Goal: Check status: Check status

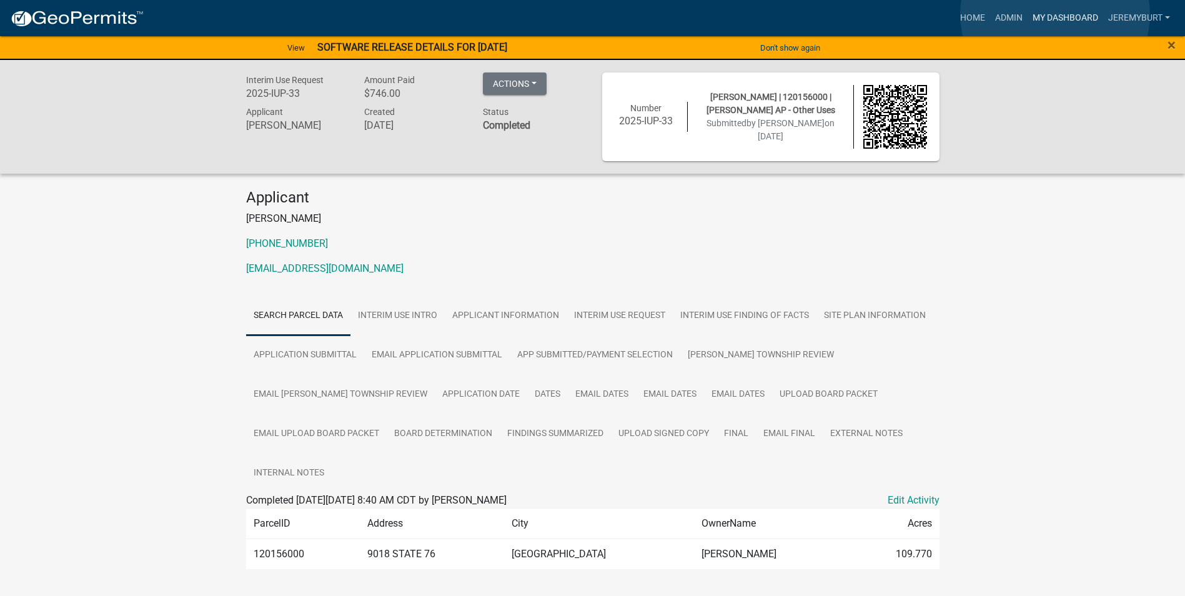
click at [1055, 14] on link "My Dashboard" at bounding box center [1065, 18] width 76 height 24
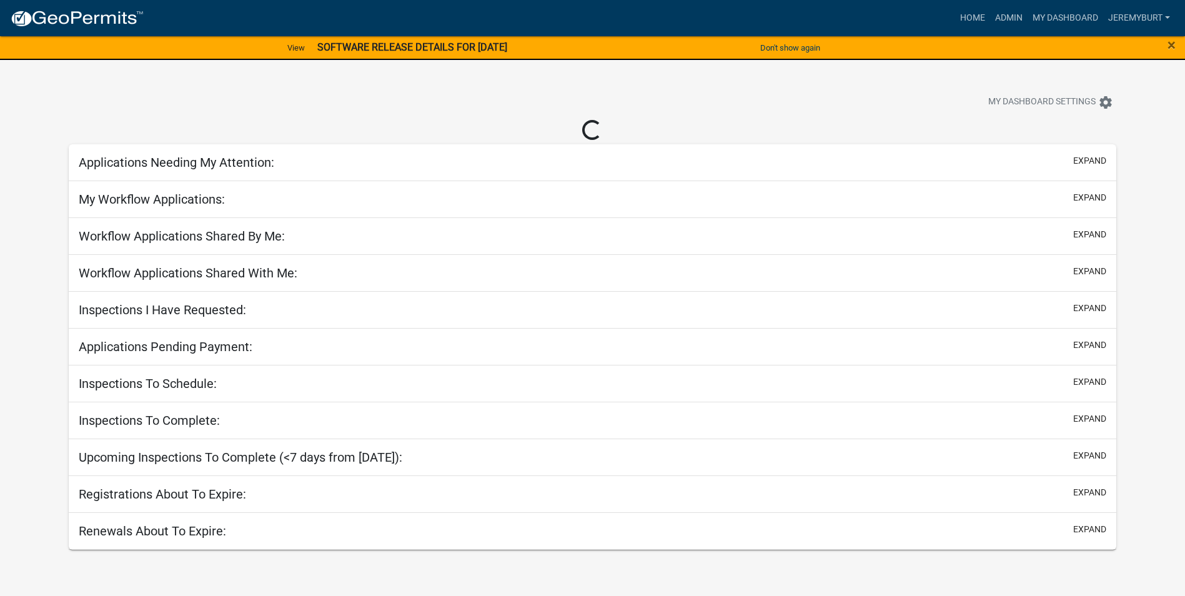
select select "2: 50"
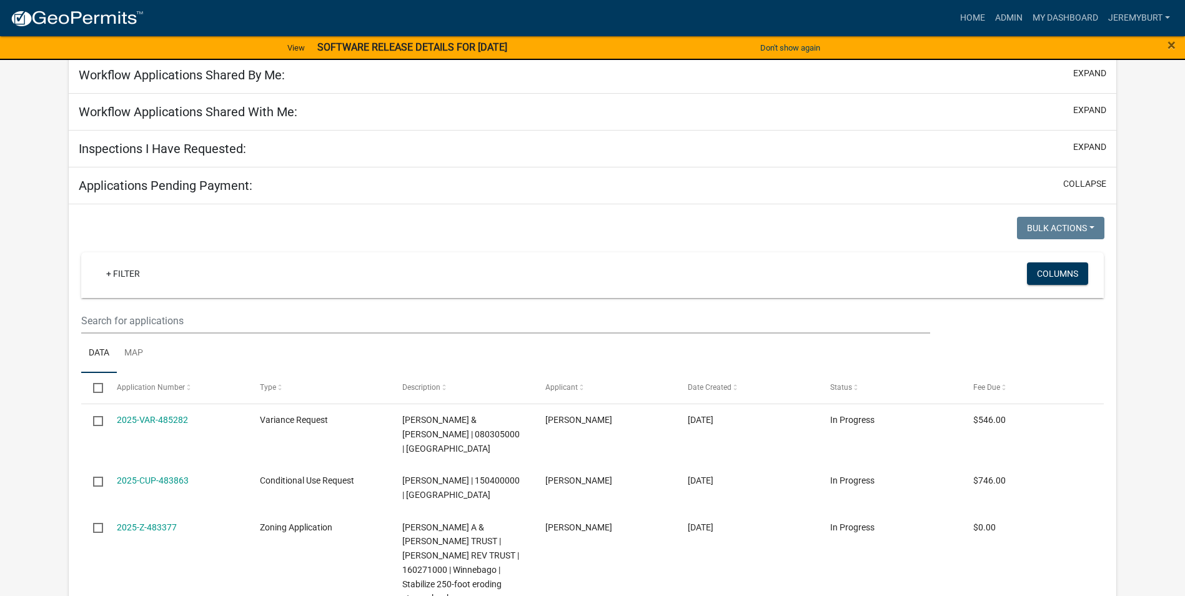
scroll to position [187, 0]
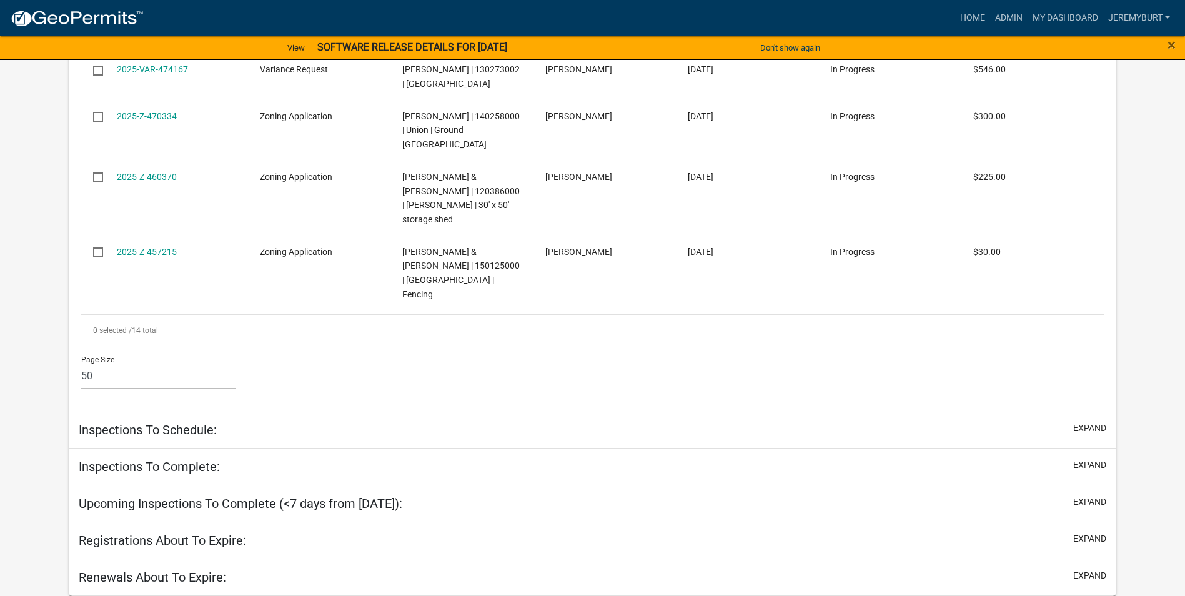
select select "2: 50"
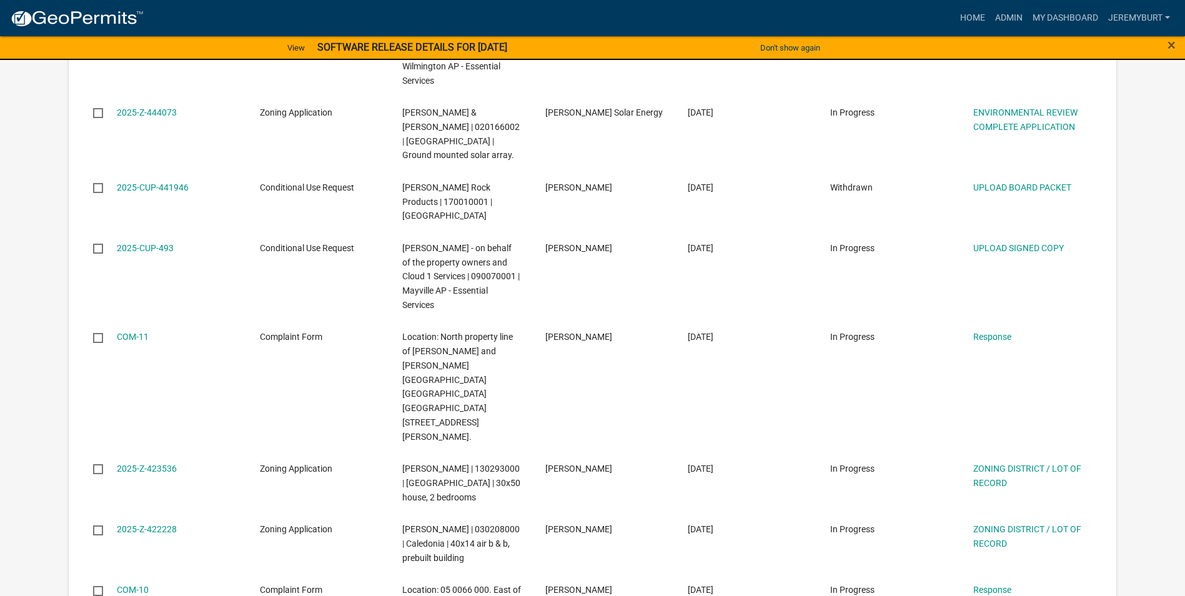
scroll to position [4074, 0]
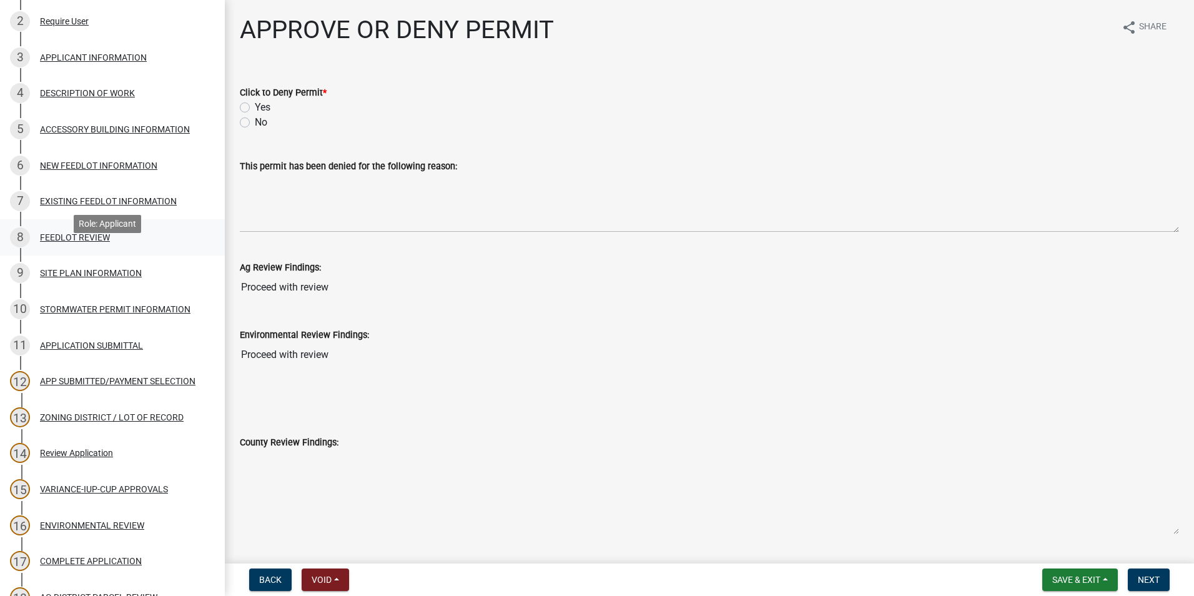
scroll to position [187, 0]
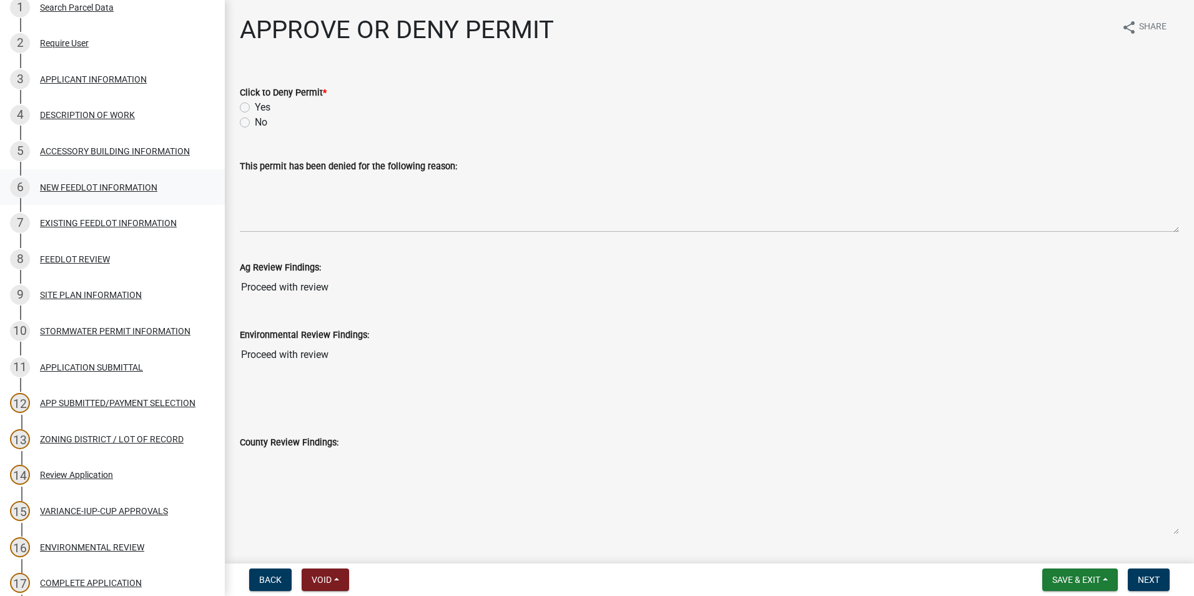
click at [75, 183] on div "NEW FEEDLOT INFORMATION" at bounding box center [98, 187] width 117 height 9
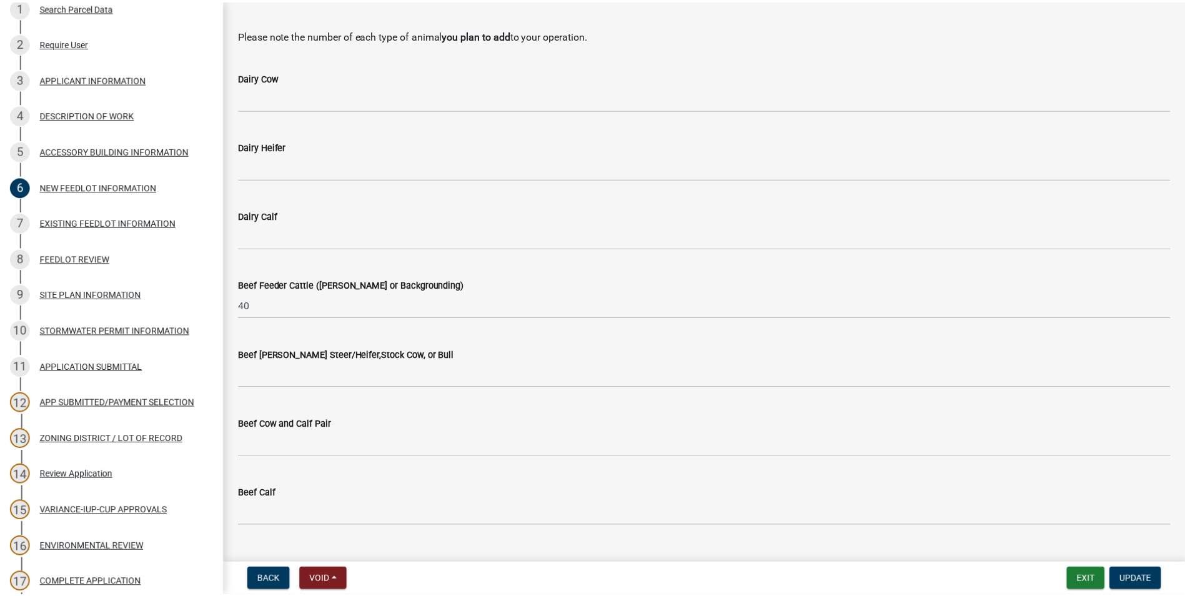
scroll to position [0, 0]
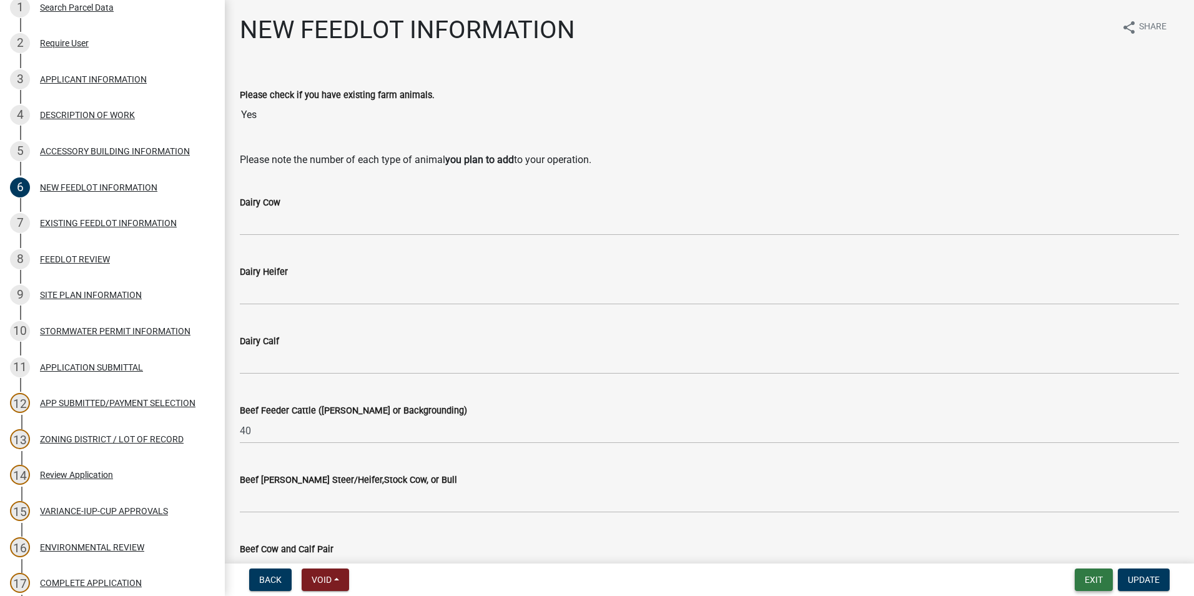
click at [1089, 580] on button "Exit" at bounding box center [1094, 579] width 38 height 22
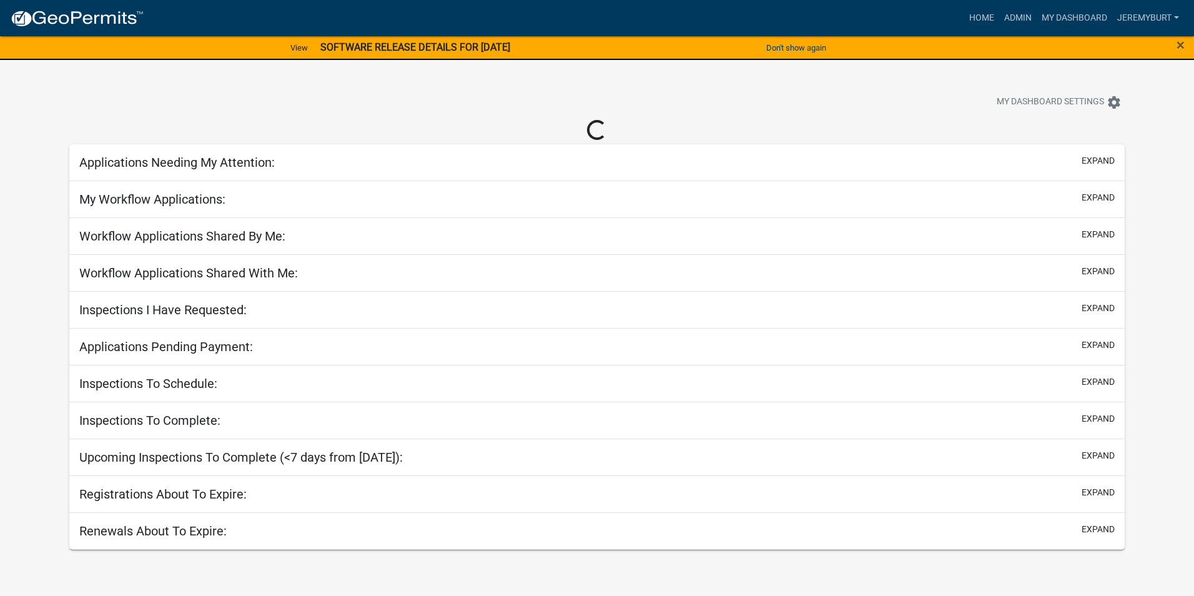
select select "2: 50"
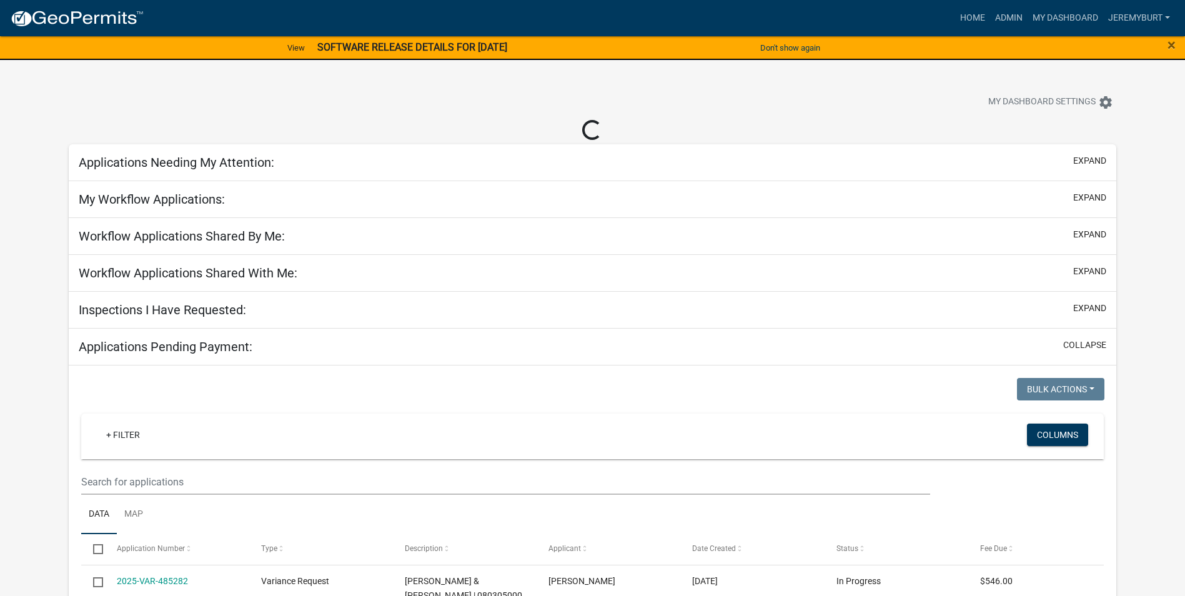
select select "2: 50"
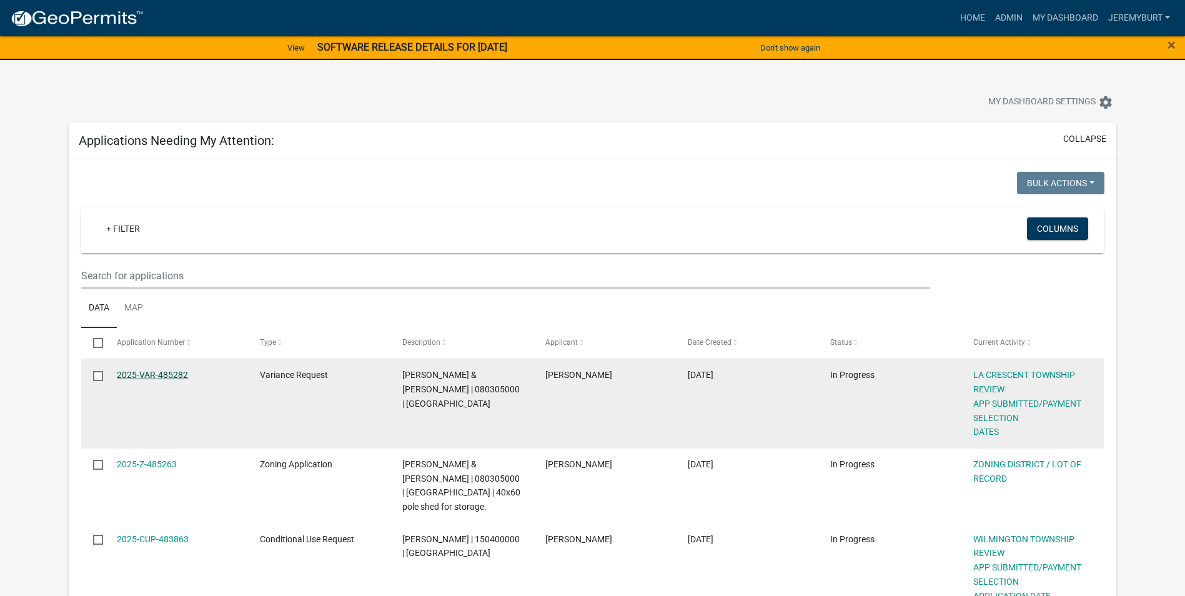
click at [140, 375] on link "2025-VAR-485282" at bounding box center [152, 375] width 71 height 10
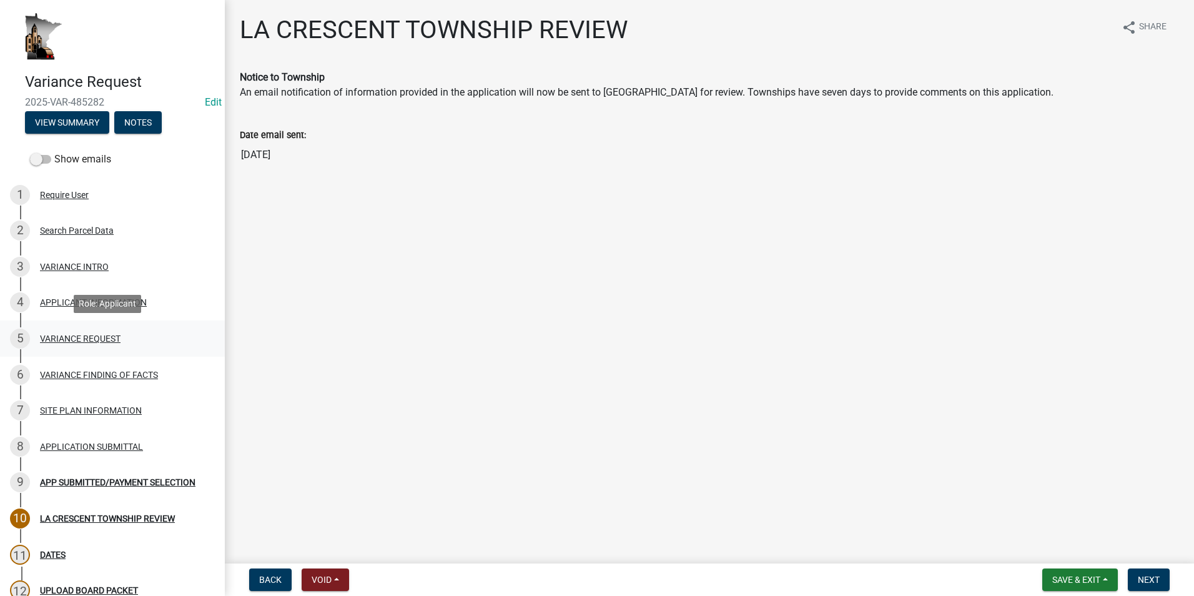
click at [97, 336] on div "VARIANCE REQUEST" at bounding box center [80, 338] width 81 height 9
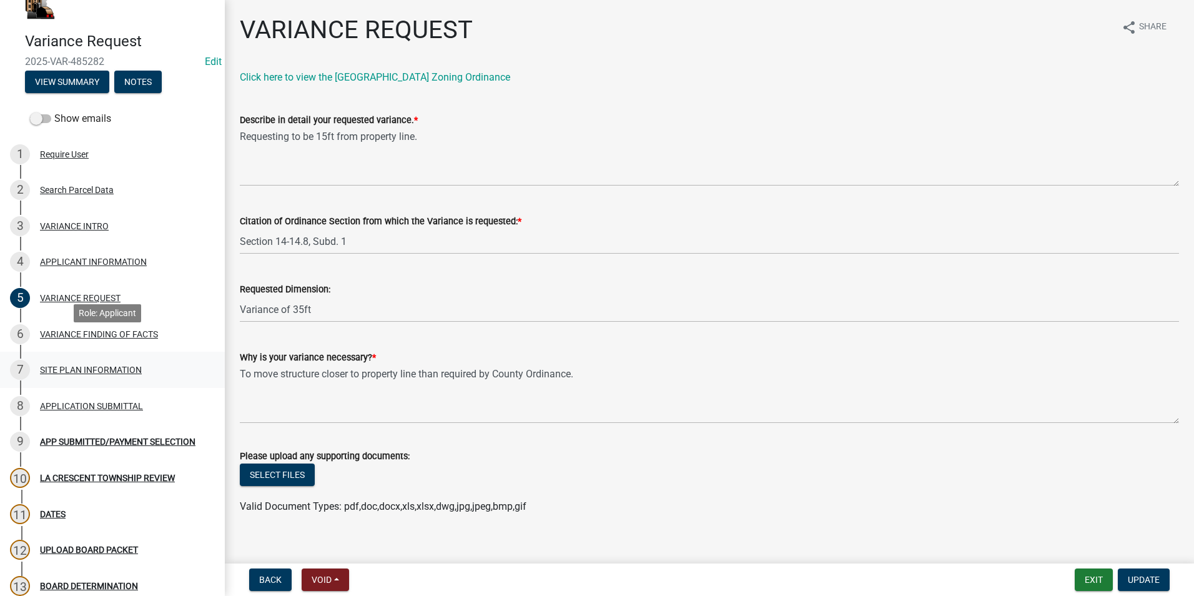
scroll to position [62, 0]
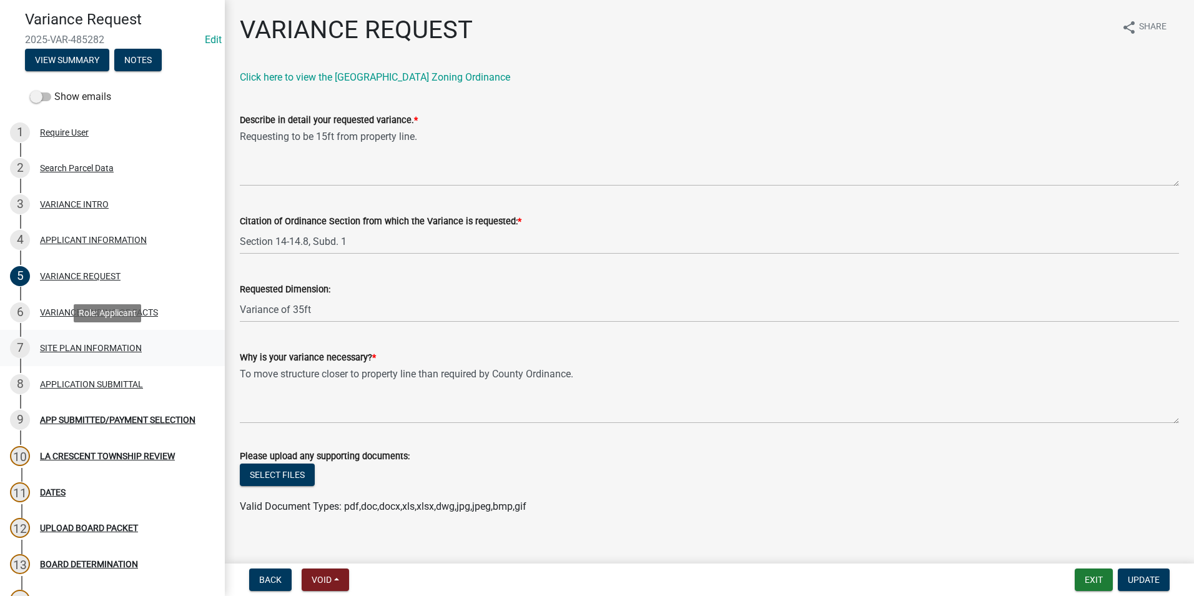
click at [87, 347] on div "SITE PLAN INFORMATION" at bounding box center [91, 348] width 102 height 9
